Goal: Register for event/course

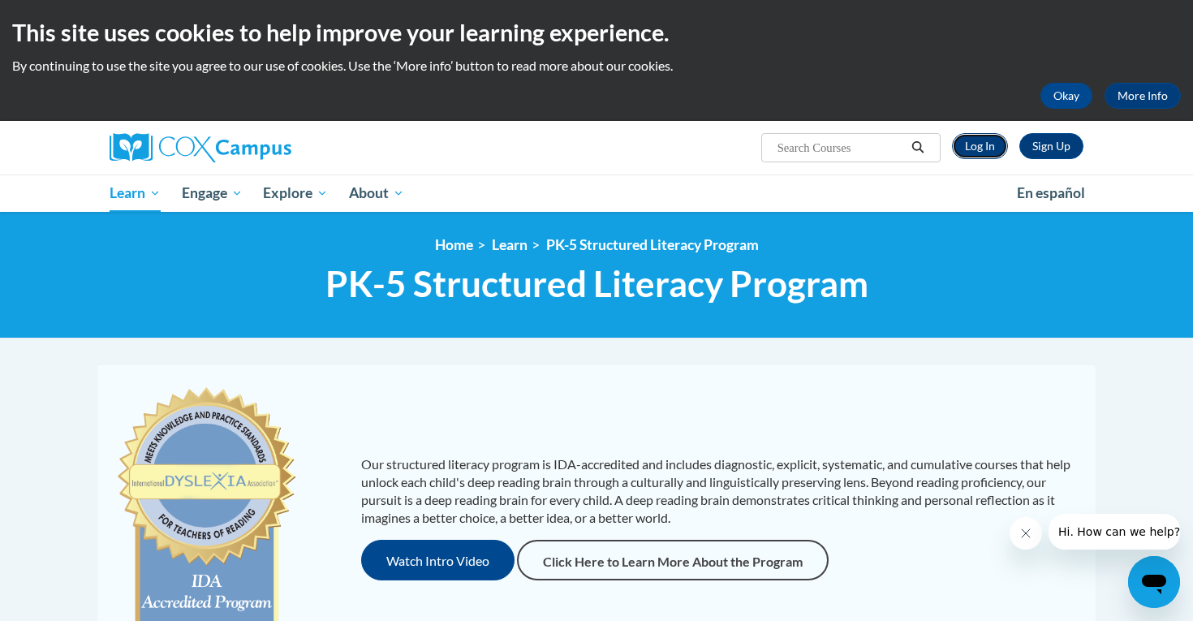
click at [996, 146] on link "Log In" at bounding box center [980, 146] width 56 height 26
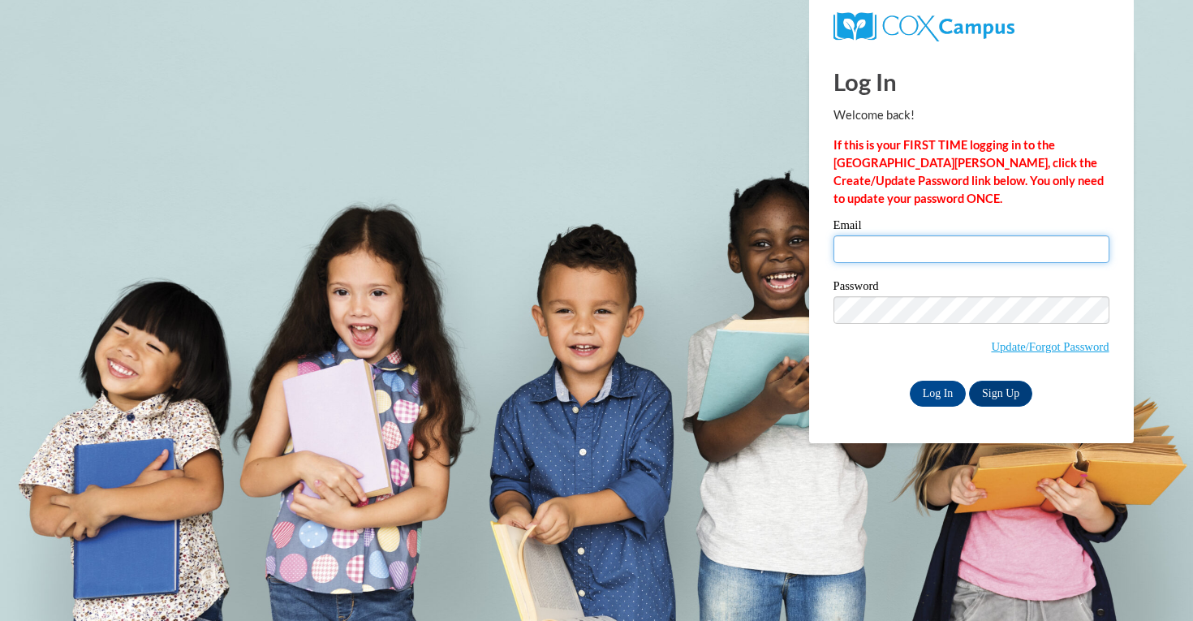
click at [940, 252] on input "Email" at bounding box center [972, 249] width 276 height 28
type input "sofia.schmidt555@gmail.com"
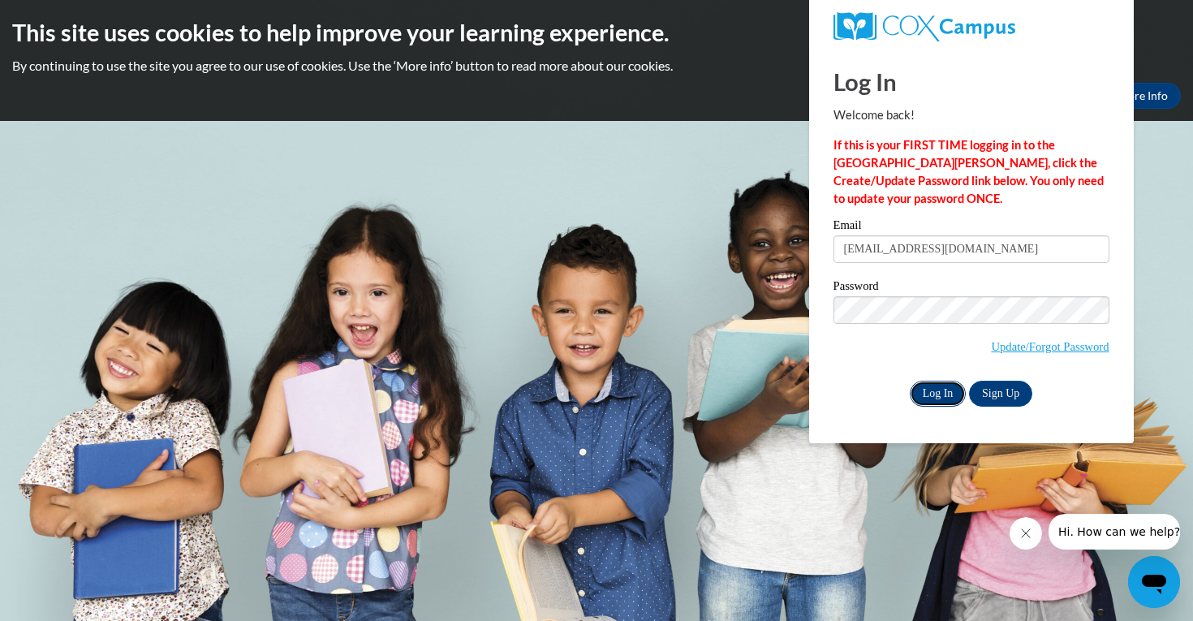
click at [939, 397] on input "Log In" at bounding box center [938, 394] width 57 height 26
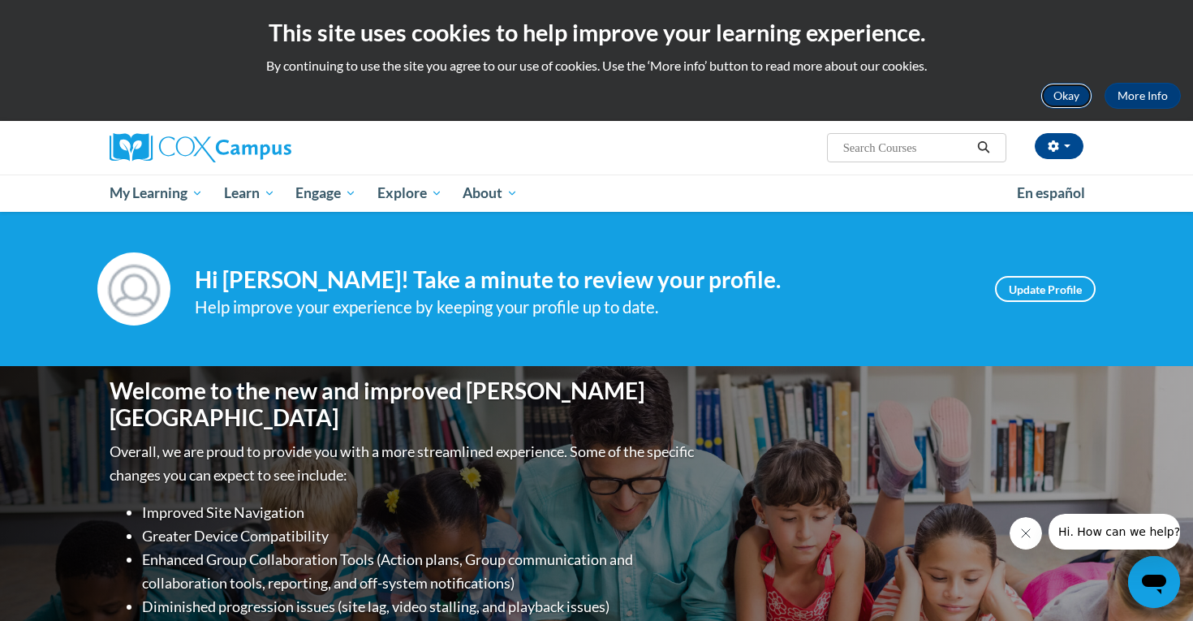
click at [1051, 101] on button "Okay" at bounding box center [1067, 96] width 52 height 26
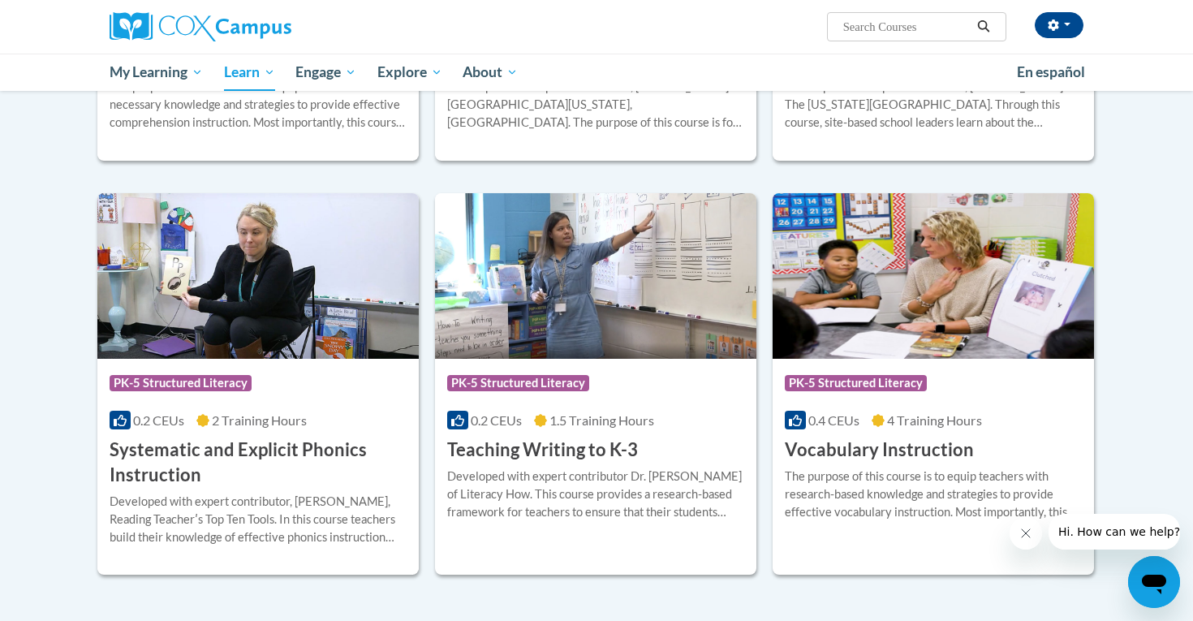
scroll to position [1739, 0]
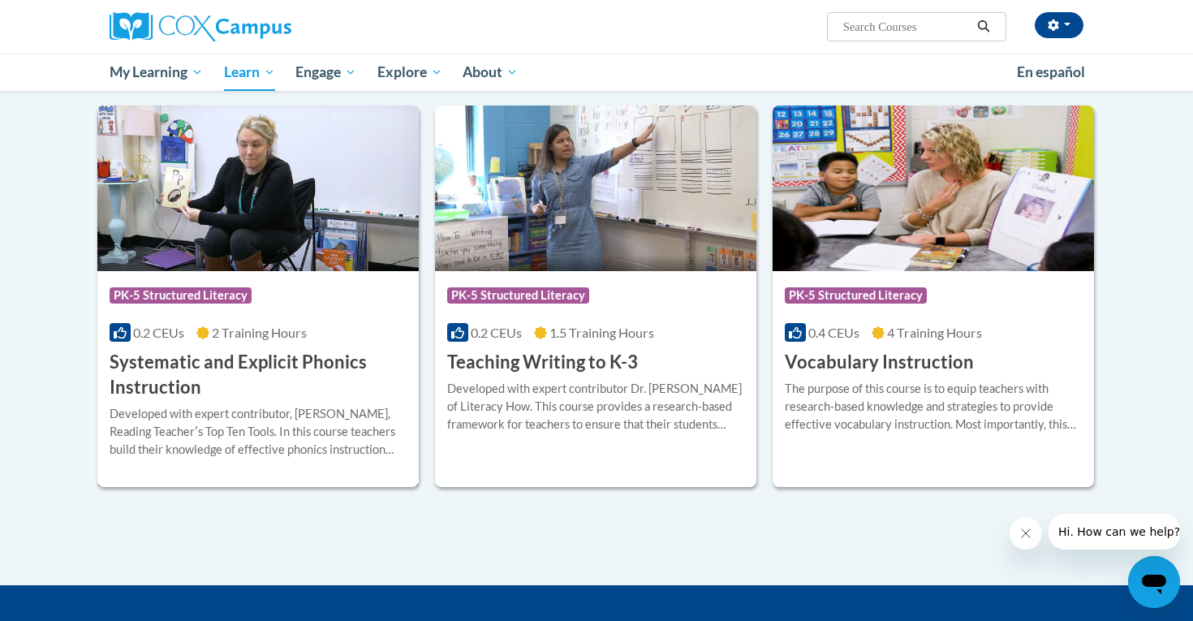
click at [358, 370] on h3 "Systematic and Explicit Phonics Instruction" at bounding box center [258, 375] width 297 height 50
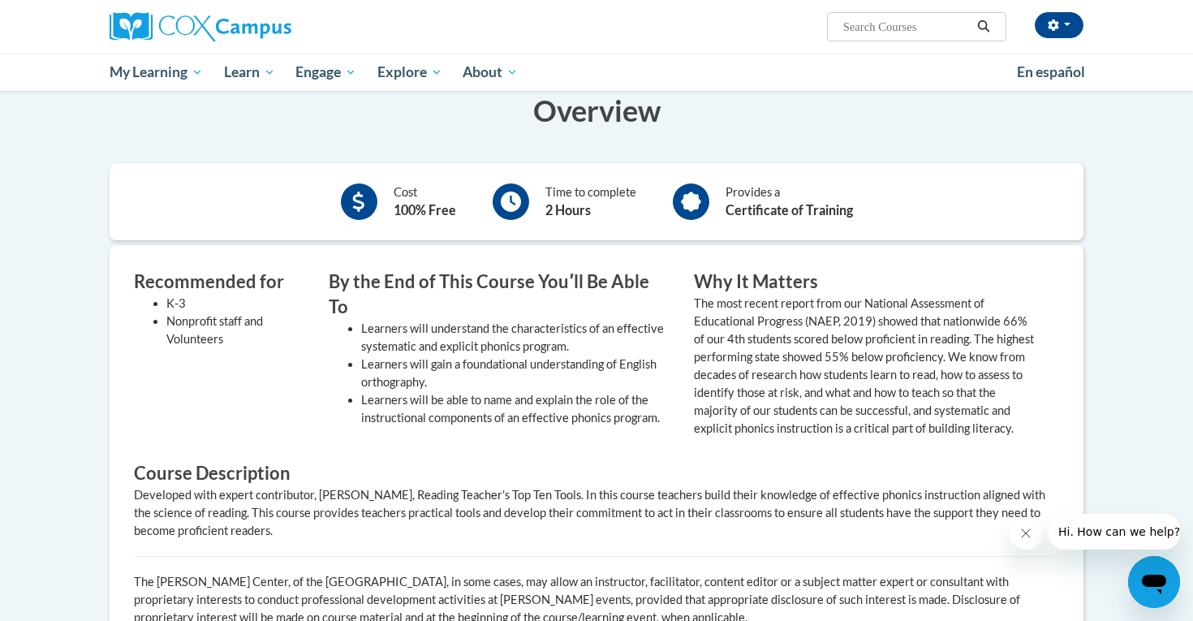
scroll to position [205, 0]
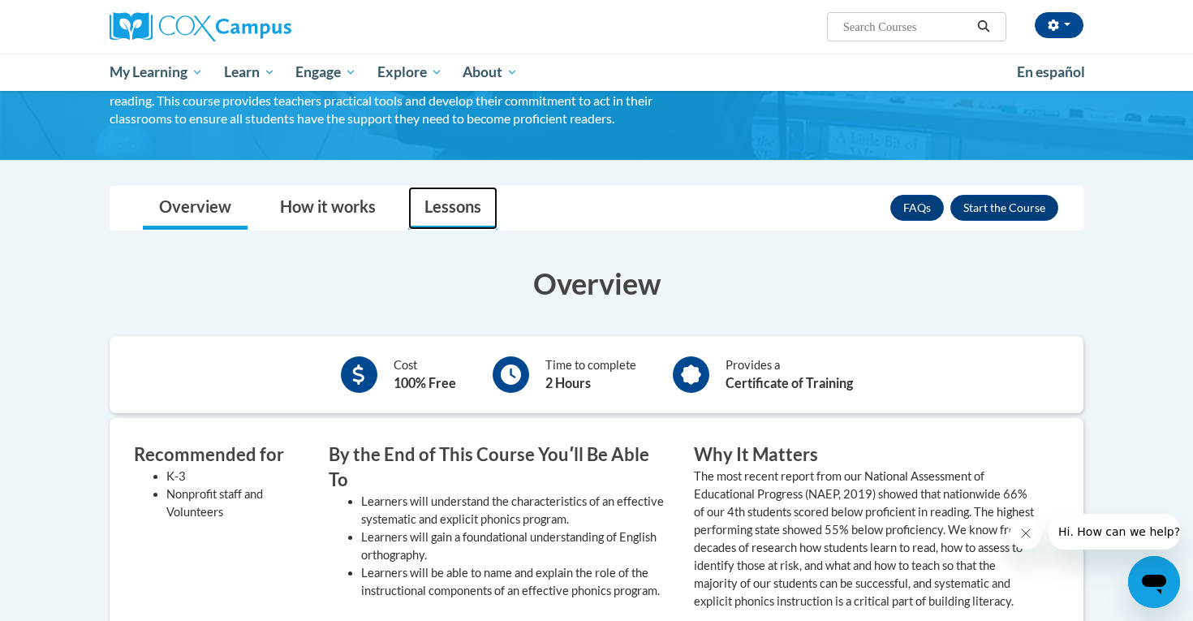
click at [425, 209] on link "Lessons" at bounding box center [452, 208] width 89 height 43
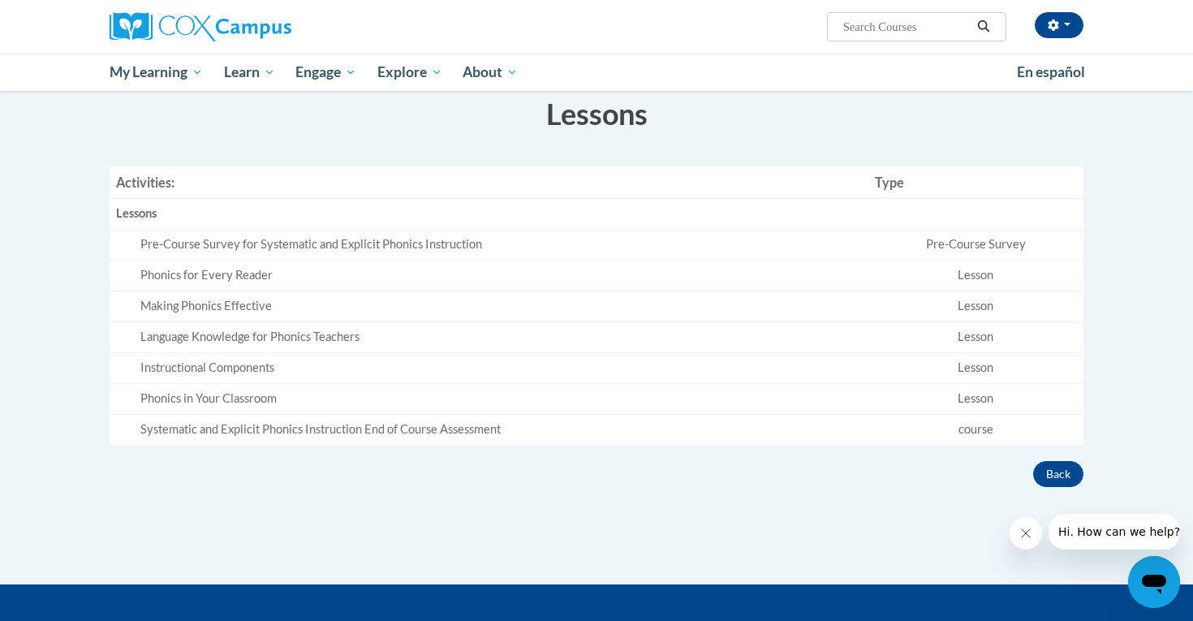
scroll to position [349, 0]
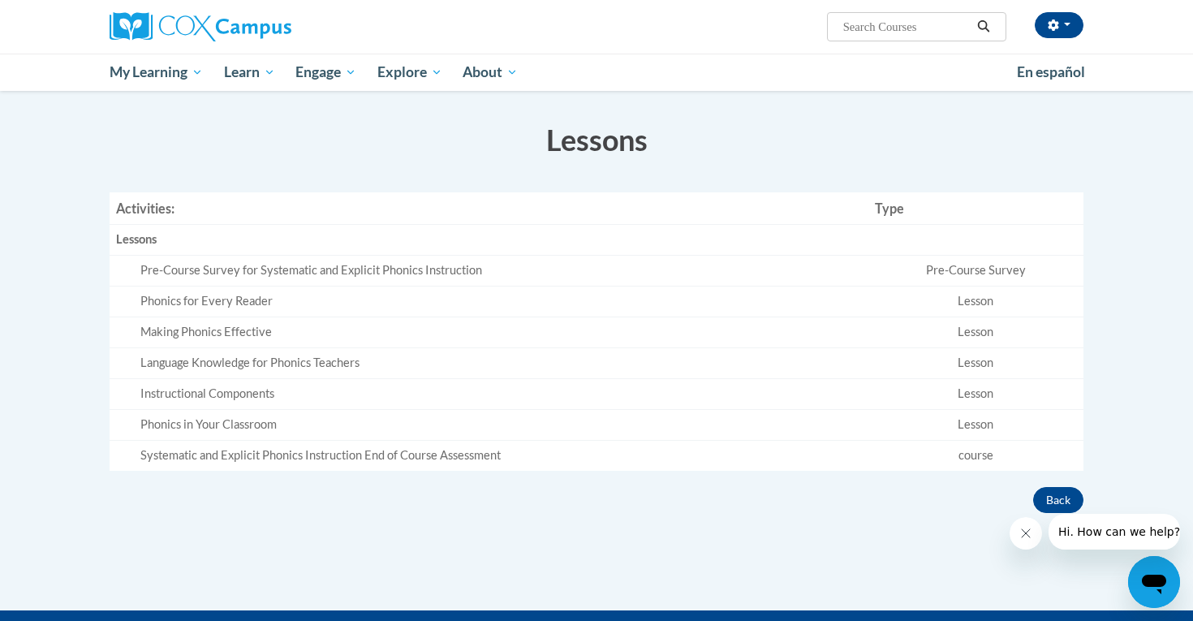
click at [366, 266] on div "Pre-Course Survey for Systematic and Explicit Phonics Instruction" at bounding box center [501, 270] width 722 height 17
click at [725, 313] on td "Phonics for Every Reader" at bounding box center [489, 301] width 759 height 31
click at [821, 274] on div "Pre-Course Survey for Systematic and Explicit Phonics Instruction" at bounding box center [501, 270] width 722 height 17
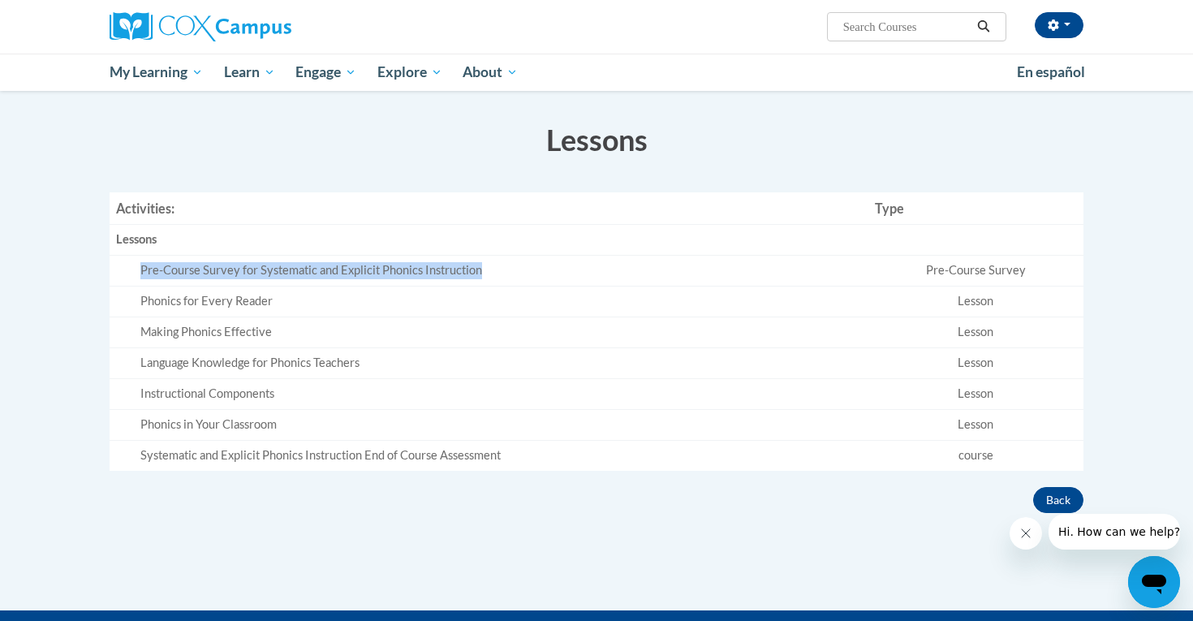
click at [438, 284] on td "Pre-Course Survey for Systematic and Explicit Phonics Instruction" at bounding box center [489, 271] width 759 height 31
click at [387, 275] on div "Pre-Course Survey for Systematic and Explicit Phonics Instruction" at bounding box center [501, 270] width 722 height 17
click at [386, 275] on div "Pre-Course Survey for Systematic and Explicit Phonics Instruction" at bounding box center [501, 270] width 722 height 17
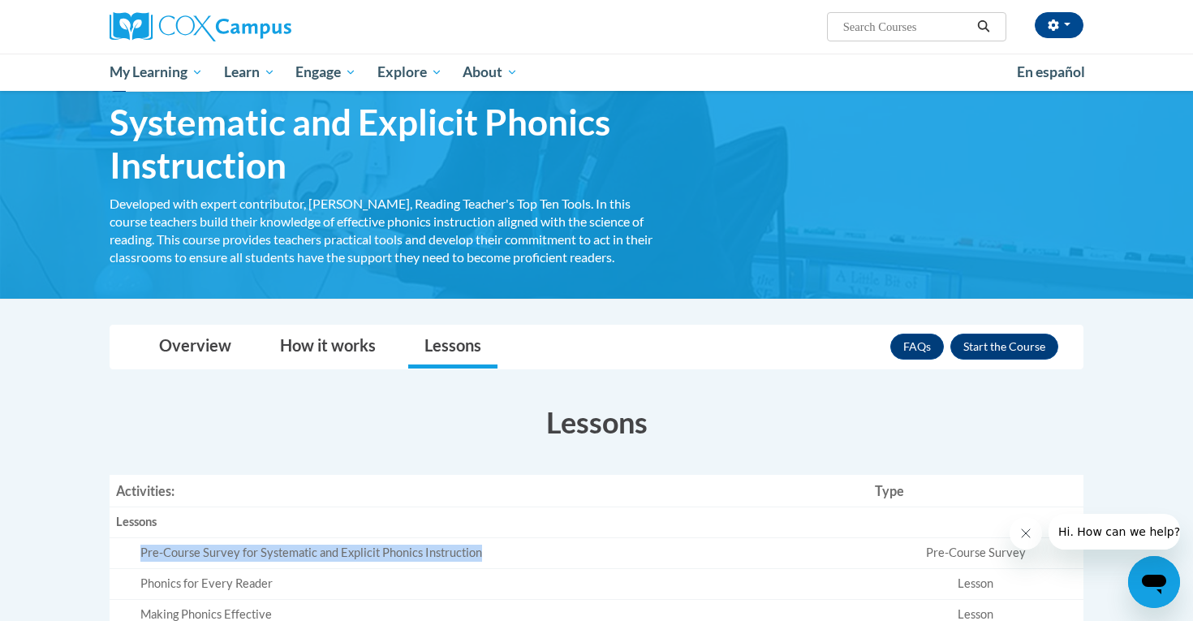
scroll to position [77, 0]
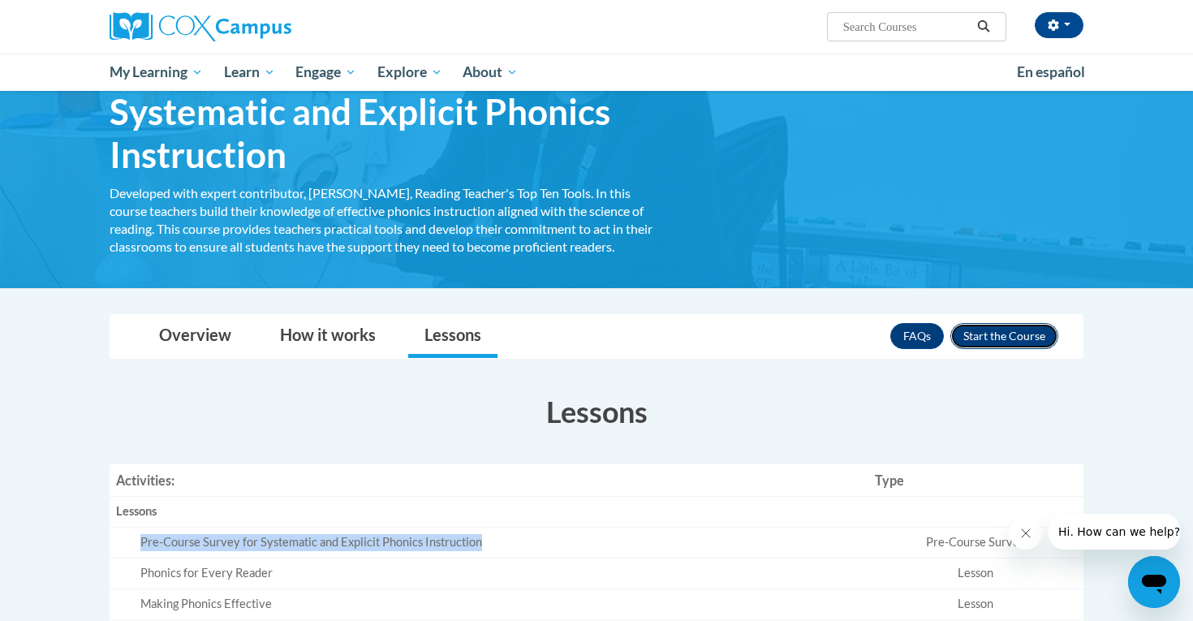
click at [1017, 334] on button "Enroll" at bounding box center [1005, 336] width 108 height 26
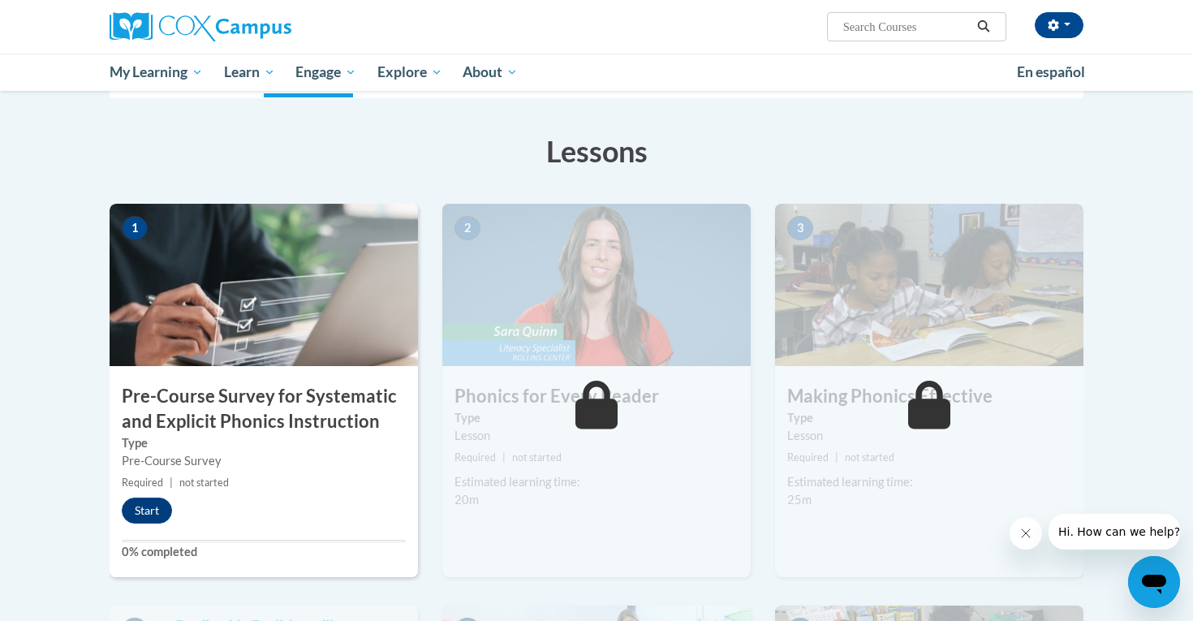
scroll to position [239, 0]
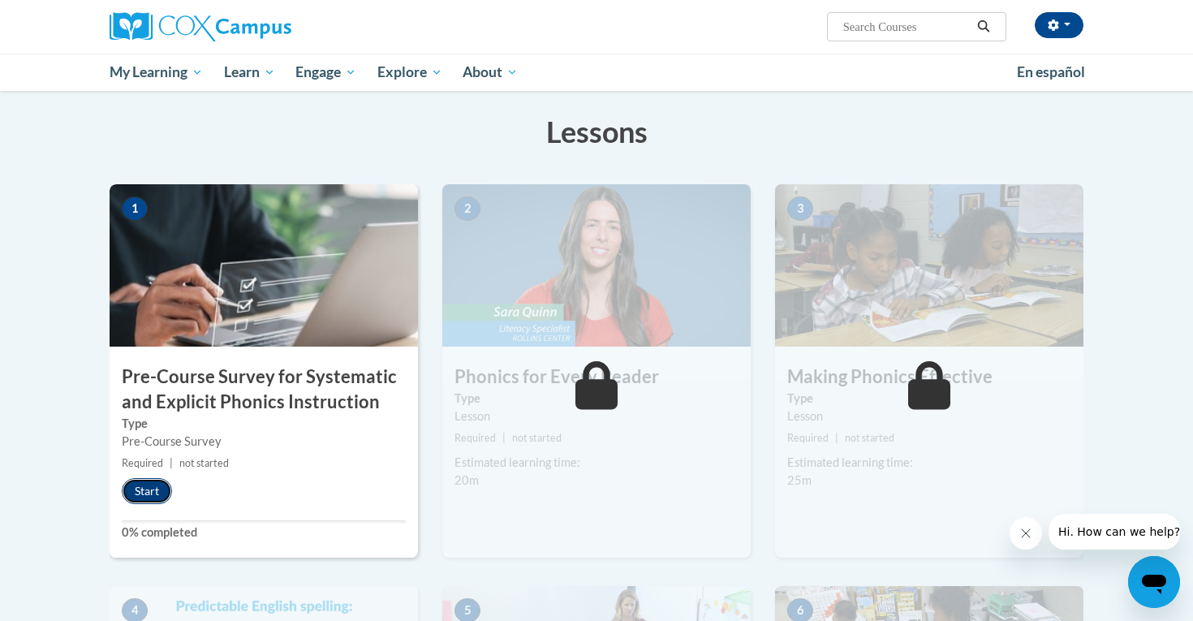
click at [138, 486] on button "Start" at bounding box center [147, 491] width 50 height 26
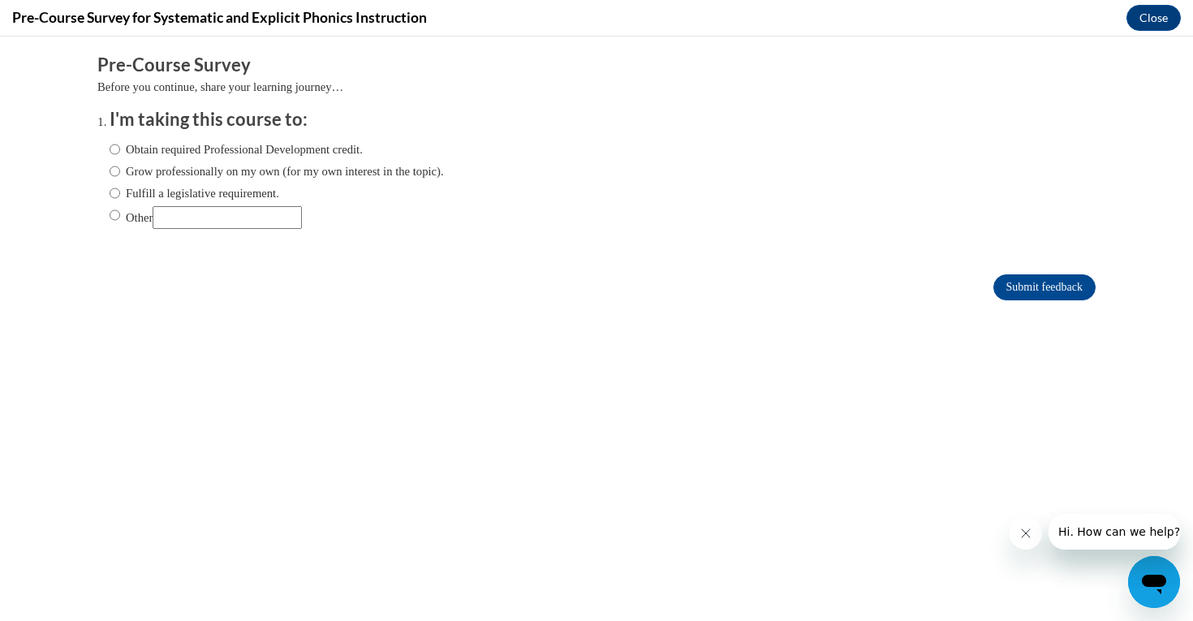
scroll to position [0, 0]
click at [231, 214] on input "Other" at bounding box center [227, 217] width 149 height 23
click at [113, 210] on input "Other" at bounding box center [115, 215] width 11 height 18
radio input "true"
click at [216, 220] on input "Other" at bounding box center [227, 217] width 149 height 23
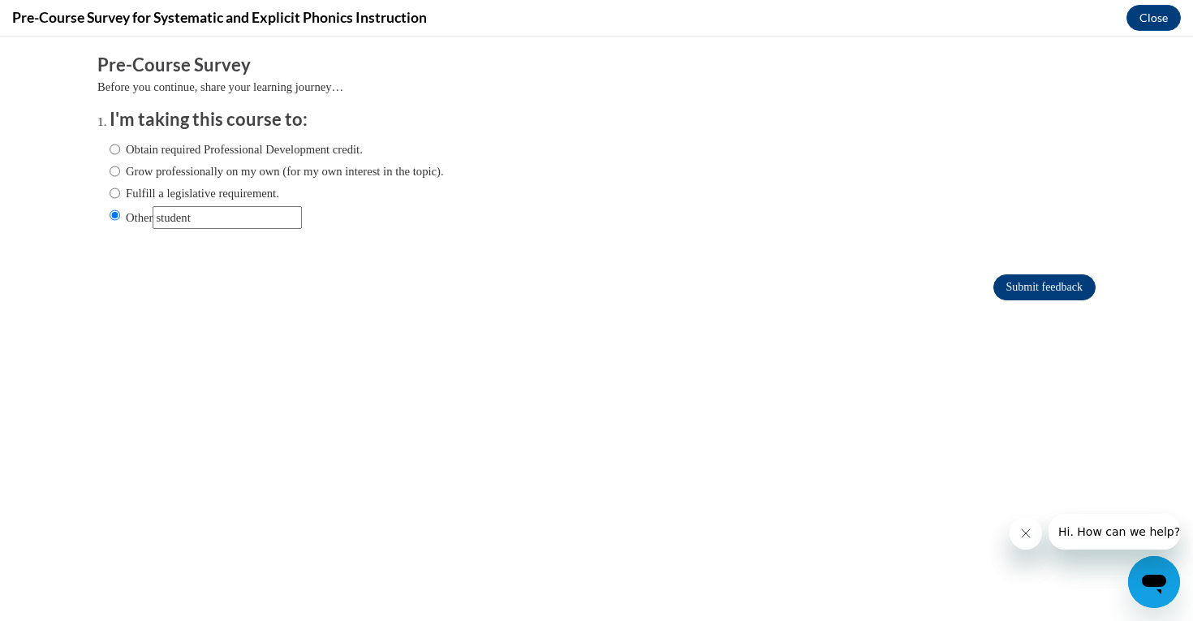
type input "student"
click at [1011, 279] on input "Submit feedback" at bounding box center [1045, 287] width 102 height 26
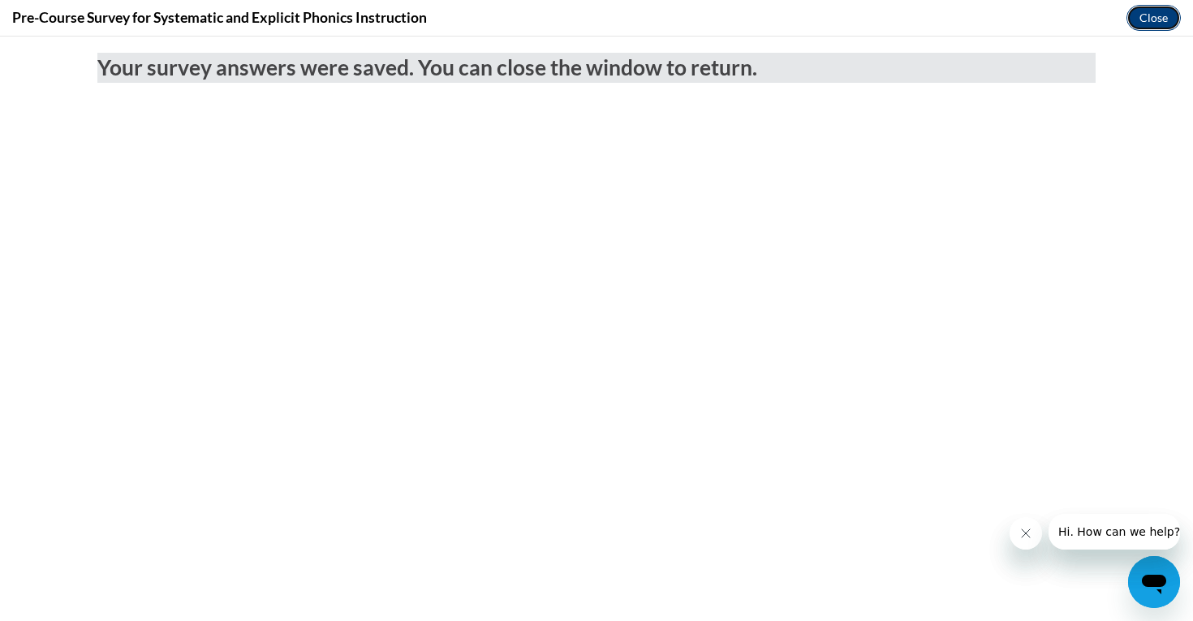
click at [1147, 14] on button "Close" at bounding box center [1154, 18] width 54 height 26
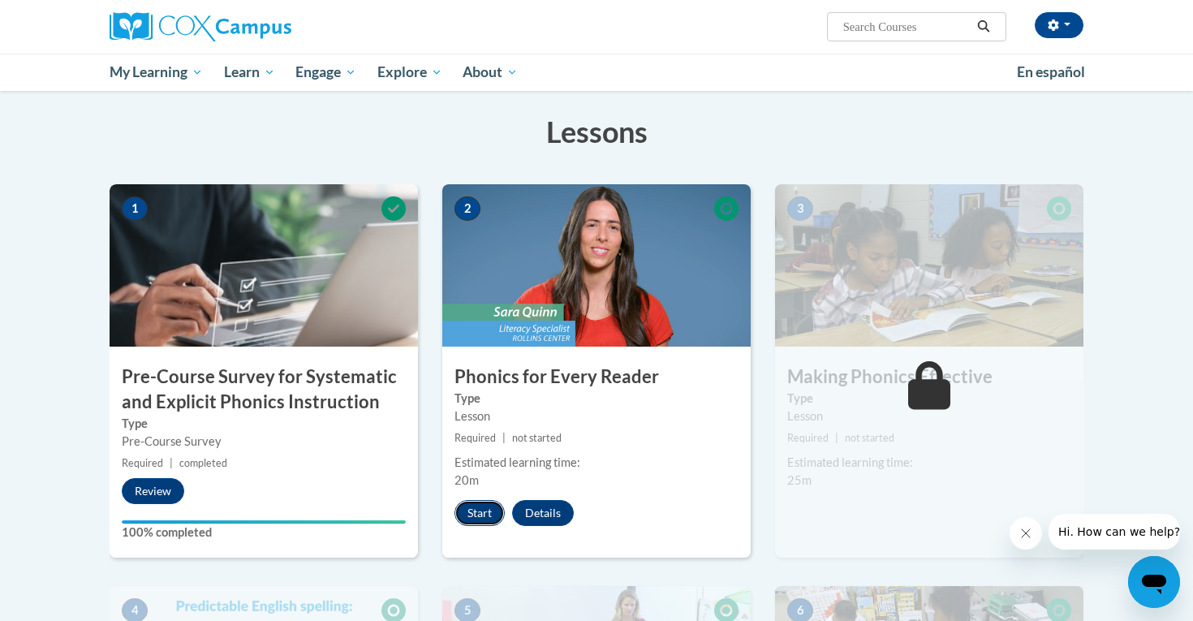
click at [489, 512] on button "Start" at bounding box center [480, 513] width 50 height 26
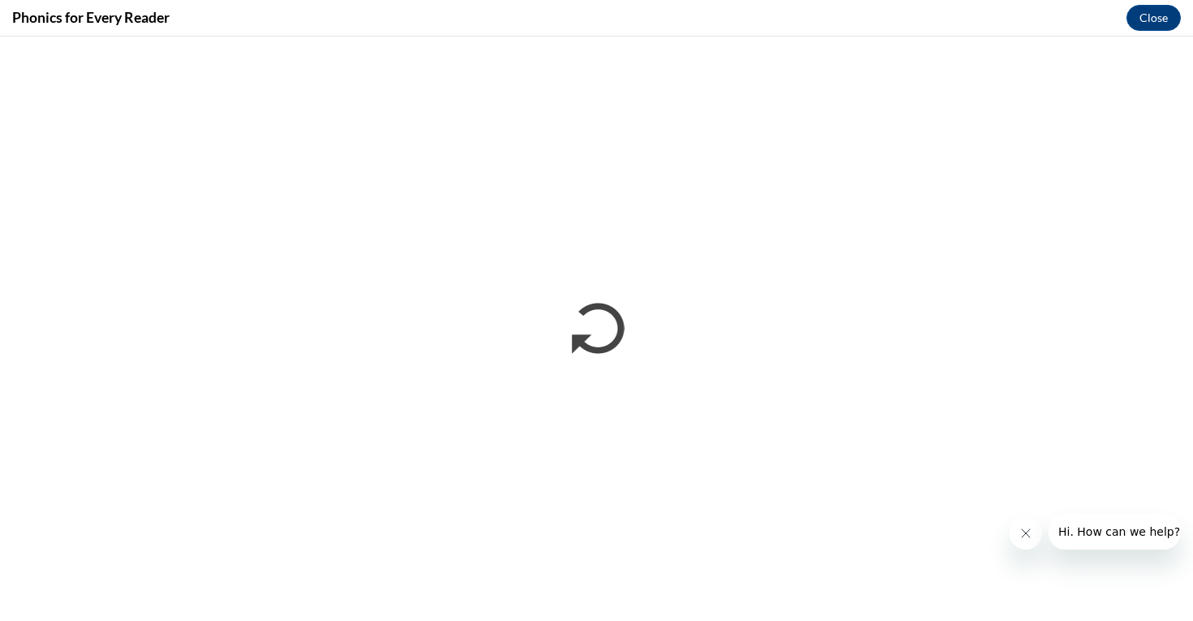
click at [1016, 539] on button "Close message from company" at bounding box center [1026, 533] width 32 height 32
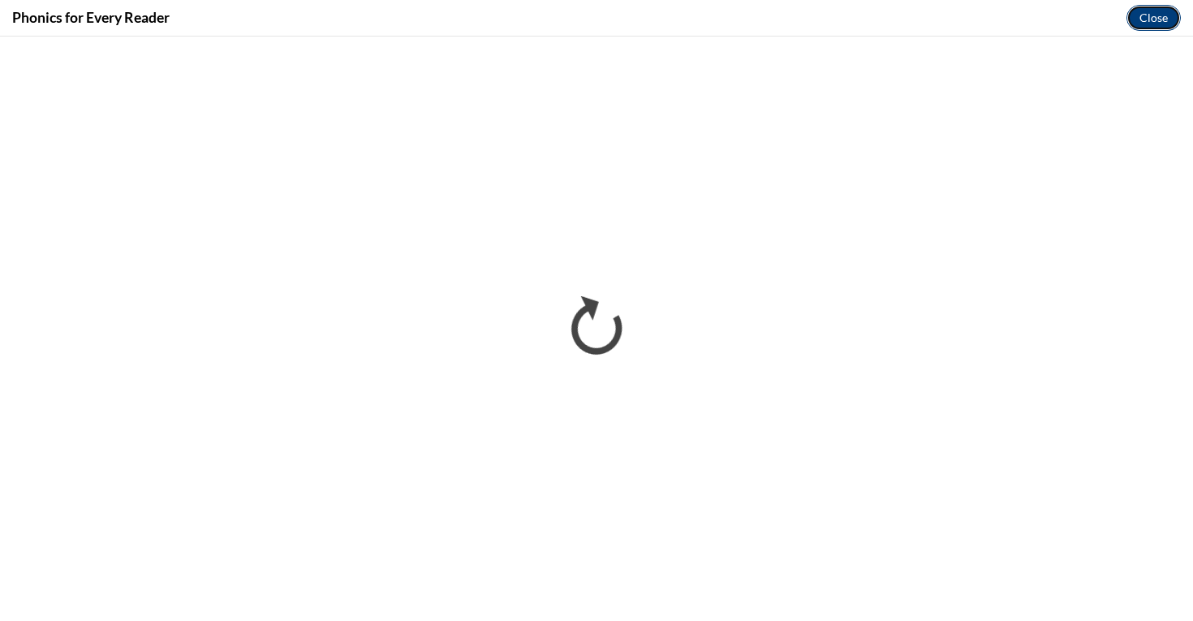
click at [1155, 16] on button "Close" at bounding box center [1154, 18] width 54 height 26
